Goal: Information Seeking & Learning: Learn about a topic

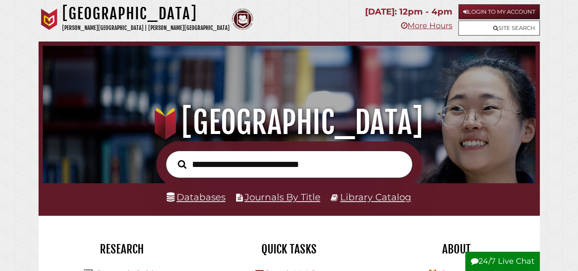
scroll to position [163, 489]
click at [207, 203] on link "Databases" at bounding box center [196, 197] width 59 height 11
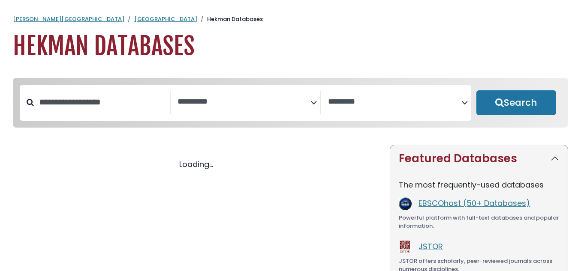
select select "Database Subject Filter"
select select "Database Vendors Filter"
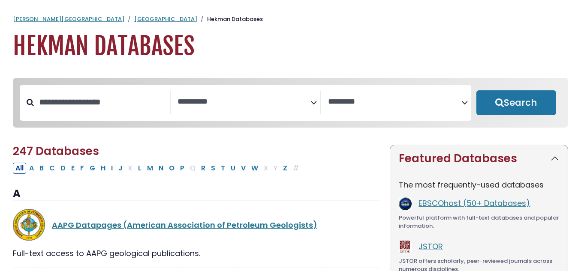
select select "Database Subject Filter"
select select "Database Vendors Filter"
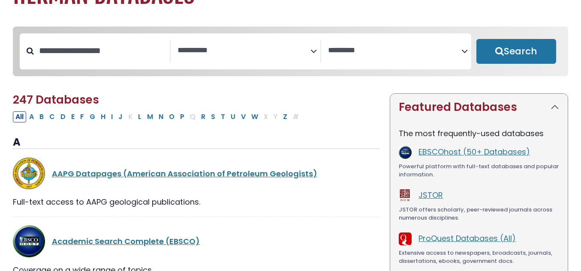
scroll to position [52, 0]
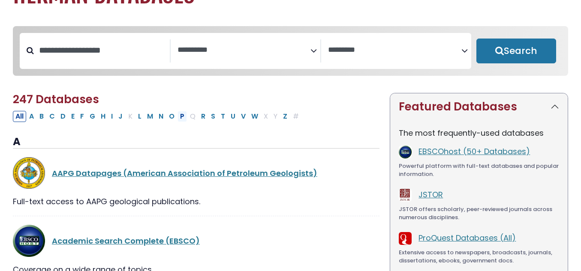
click at [183, 118] on button "P" at bounding box center [182, 116] width 9 height 11
select select "Database Subject Filter"
select select "Database Vendors Filter"
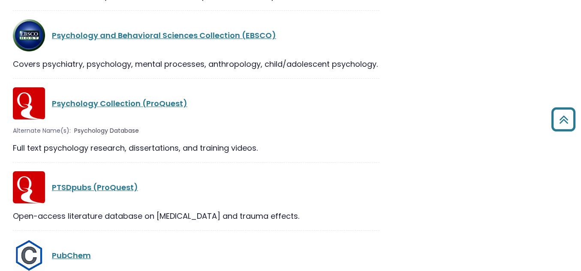
scroll to position [1407, 0]
click at [135, 98] on link "Psychology Collection (ProQuest)" at bounding box center [119, 103] width 135 height 11
click at [133, 98] on link "Psychology Collection (ProQuest)" at bounding box center [119, 103] width 135 height 11
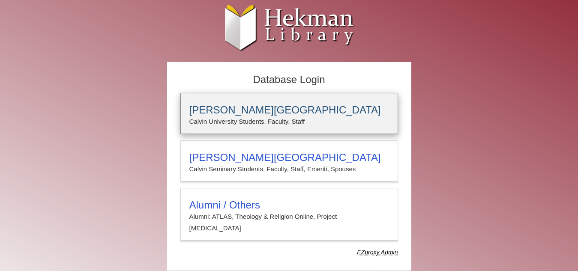
type input "****"
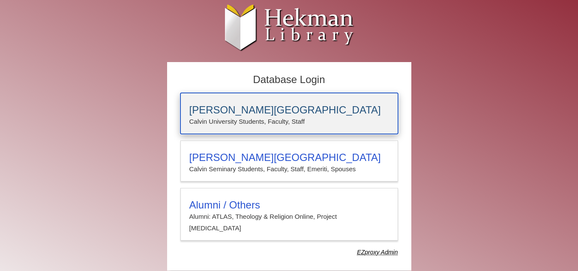
click at [212, 98] on div "[PERSON_NAME][GEOGRAPHIC_DATA] [PERSON_NAME] University Students, Faculty, Staff" at bounding box center [290, 113] width 218 height 41
